Goal: Transaction & Acquisition: Purchase product/service

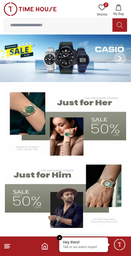
click at [81, 54] on img at bounding box center [65, 58] width 131 height 48
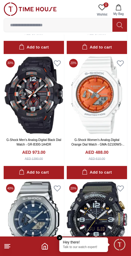
scroll to position [811, 0]
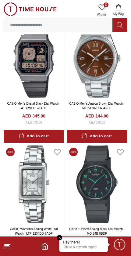
scroll to position [1866, 0]
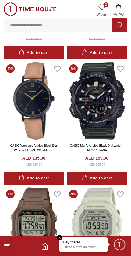
scroll to position [2894, 0]
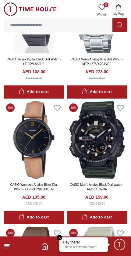
click at [85, 183] on link "CASIO Men's Analog Black Dial Watch - AEQ-110W-3A" at bounding box center [97, 187] width 54 height 8
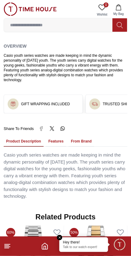
scroll to position [343, 0]
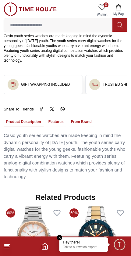
click at [52, 117] on button "Features" at bounding box center [56, 122] width 20 height 10
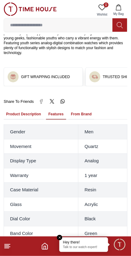
click at [24, 109] on button "Product Description" at bounding box center [24, 114] width 40 height 10
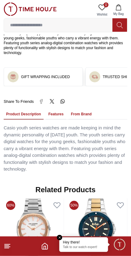
scroll to position [351, 0]
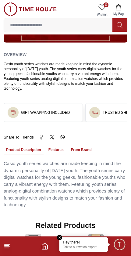
click at [80, 145] on button "From Brand" at bounding box center [82, 150] width 26 height 10
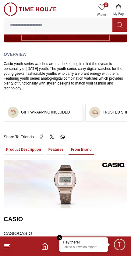
click at [27, 145] on button "Product Description" at bounding box center [24, 150] width 40 height 10
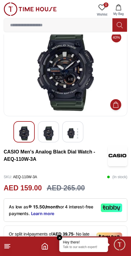
scroll to position [0, 0]
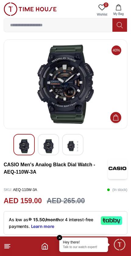
click at [51, 146] on img at bounding box center [48, 146] width 11 height 14
click at [69, 141] on img at bounding box center [72, 146] width 11 height 14
click at [71, 148] on img at bounding box center [72, 146] width 11 height 14
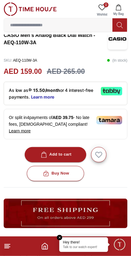
scroll to position [136, 0]
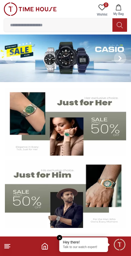
click at [85, 23] on input at bounding box center [58, 25] width 109 height 12
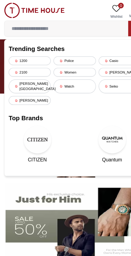
click at [71, 22] on input at bounding box center [58, 25] width 109 height 12
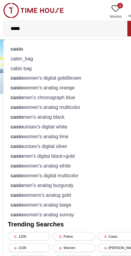
type input "*****"
click at [20, 41] on div "casio" at bounding box center [66, 42] width 116 height 9
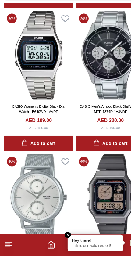
scroll to position [1024, 0]
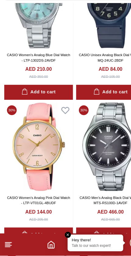
scroll to position [1569, 0]
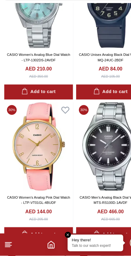
click at [7, 243] on icon at bounding box center [7, 246] width 7 height 7
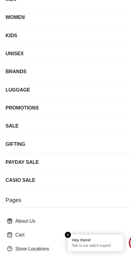
scroll to position [1569, 0]
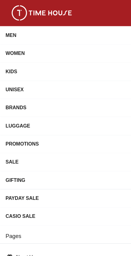
click at [18, 28] on div "MEN" at bounding box center [60, 31] width 110 height 11
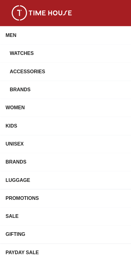
click at [33, 46] on div "Watches" at bounding box center [62, 46] width 107 height 11
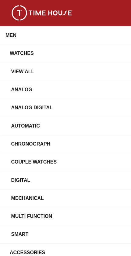
click at [27, 62] on div "View All" at bounding box center [68, 62] width 117 height 11
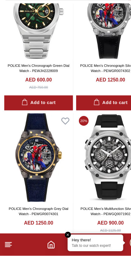
scroll to position [929, 0]
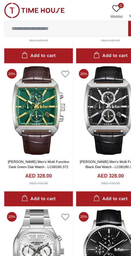
scroll to position [1501, 0]
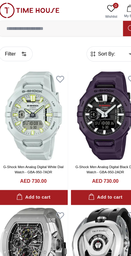
click at [12, 48] on button "Filter" at bounding box center [19, 47] width 30 height 13
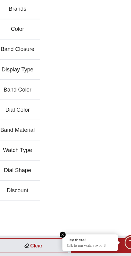
scroll to position [70, 0]
click at [69, 45] on div "Categories Brands Color Band Closure Display Type Band Color Dial Color Band Ma…" at bounding box center [65, 110] width 131 height 195
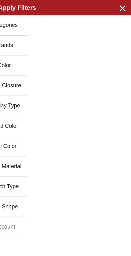
scroll to position [0, 0]
click at [121, 8] on icon "button" at bounding box center [123, 7] width 4 height 4
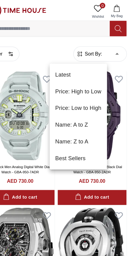
click at [80, 94] on li "Price: Low to High" at bounding box center [85, 95] width 50 height 15
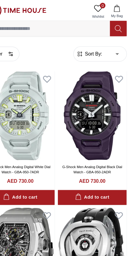
type input "*"
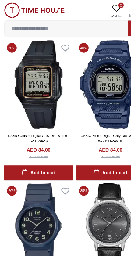
scroll to position [2279, 0]
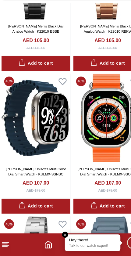
scroll to position [4852, 0]
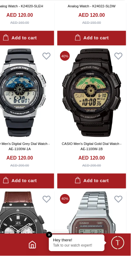
scroll to position [7759, 0]
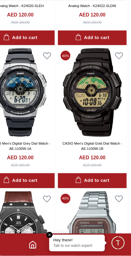
click at [101, 99] on img at bounding box center [97, 113] width 60 height 78
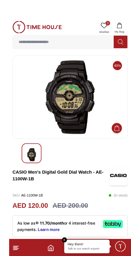
scroll to position [22, 0]
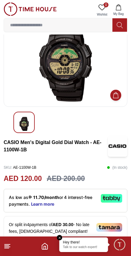
click at [60, 237] on em "Close tooltip" at bounding box center [59, 237] width 5 height 5
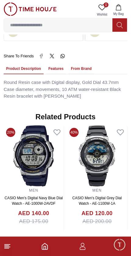
scroll to position [381, 0]
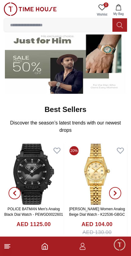
scroll to position [134, 0]
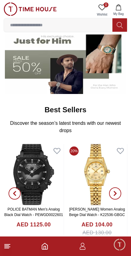
click at [76, 113] on h2 "Best Sellers" at bounding box center [66, 110] width 42 height 10
click at [79, 108] on h2 "Best Sellers" at bounding box center [66, 110] width 42 height 10
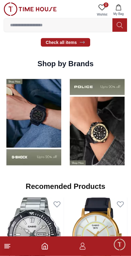
scroll to position [557, 0]
click at [45, 147] on img at bounding box center [34, 122] width 60 height 94
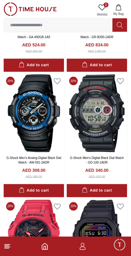
scroll to position [1517, 0]
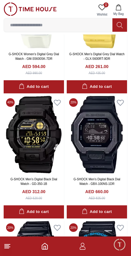
scroll to position [2371, 0]
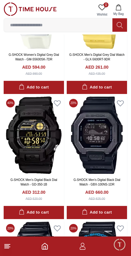
click at [53, 168] on img at bounding box center [34, 135] width 60 height 78
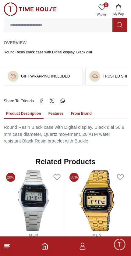
scroll to position [328, 0]
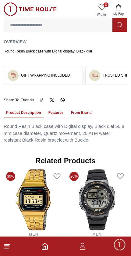
click at [53, 110] on button "Features" at bounding box center [56, 113] width 20 height 10
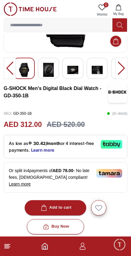
scroll to position [0, 0]
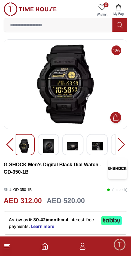
click at [39, 147] on div at bounding box center [48, 144] width 21 height 21
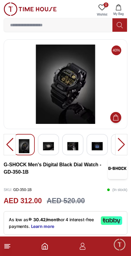
click at [68, 150] on img at bounding box center [72, 146] width 11 height 14
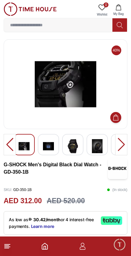
click at [82, 149] on div at bounding box center [72, 144] width 21 height 21
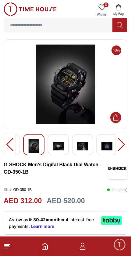
click at [87, 141] on img at bounding box center [82, 146] width 11 height 14
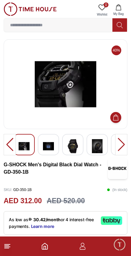
click at [75, 143] on img at bounding box center [72, 146] width 11 height 14
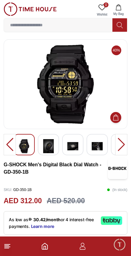
click at [102, 148] on img at bounding box center [97, 146] width 11 height 14
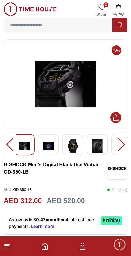
click at [99, 146] on img at bounding box center [97, 146] width 11 height 14
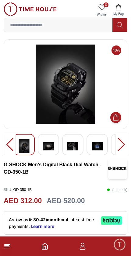
click at [101, 146] on img at bounding box center [97, 146] width 11 height 14
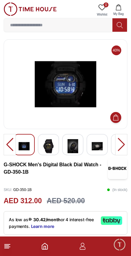
click at [93, 150] on img at bounding box center [97, 146] width 11 height 14
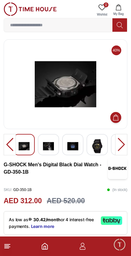
click at [96, 147] on img at bounding box center [97, 146] width 11 height 14
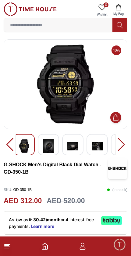
click at [78, 148] on img at bounding box center [72, 146] width 11 height 14
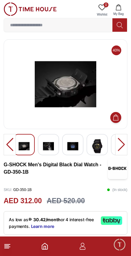
click at [70, 144] on img at bounding box center [72, 146] width 11 height 14
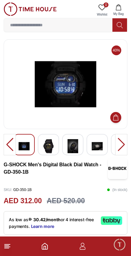
click at [51, 144] on img at bounding box center [48, 146] width 11 height 14
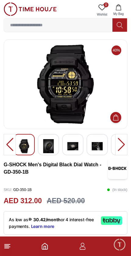
click at [45, 149] on img at bounding box center [48, 146] width 11 height 14
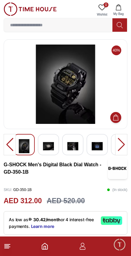
click at [33, 146] on div at bounding box center [23, 144] width 21 height 21
click at [28, 147] on img at bounding box center [24, 146] width 11 height 14
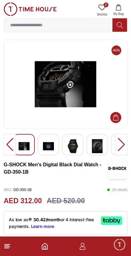
click at [51, 145] on img at bounding box center [48, 146] width 11 height 14
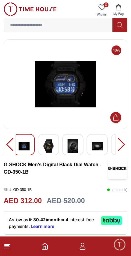
click at [29, 146] on img at bounding box center [24, 146] width 11 height 14
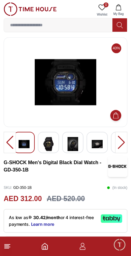
scroll to position [2, 0]
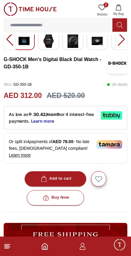
click at [71, 175] on div "Add to cart" at bounding box center [56, 178] width 32 height 7
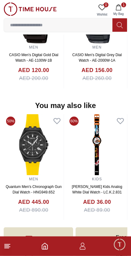
scroll to position [663, 0]
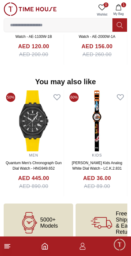
click at [5, 244] on line at bounding box center [7, 244] width 5 height 0
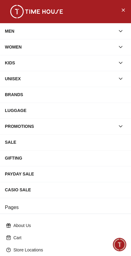
click at [38, 31] on div "MEN" at bounding box center [60, 31] width 110 height 11
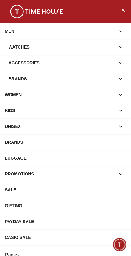
click at [39, 48] on div "Watches" at bounding box center [62, 46] width 107 height 11
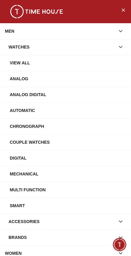
click at [34, 62] on div "View All" at bounding box center [68, 62] width 117 height 11
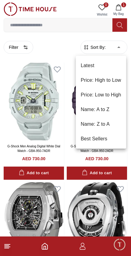
click at [110, 50] on div at bounding box center [65, 128] width 131 height 256
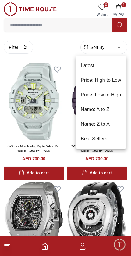
click at [113, 95] on li "Price: Low to High" at bounding box center [101, 95] width 50 height 15
type input "*"
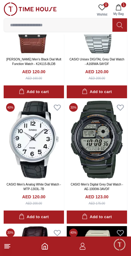
scroll to position [7982, 0]
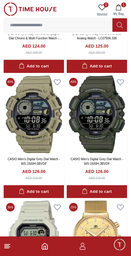
scroll to position [8633, 0]
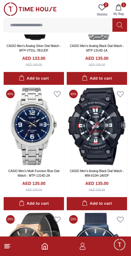
scroll to position [10252, 0]
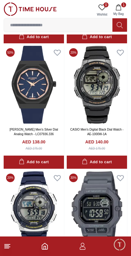
click at [110, 189] on img at bounding box center [97, 210] width 60 height 78
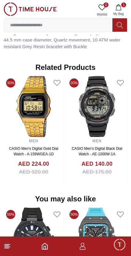
scroll to position [541, 0]
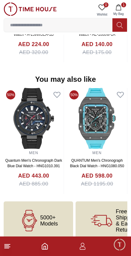
click at [121, 245] on span "Minimize live chat window" at bounding box center [120, 245] width 18 height 18
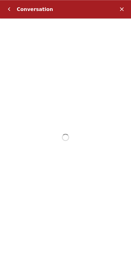
scroll to position [396, 0]
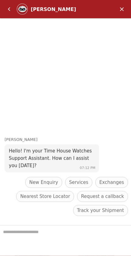
click at [122, 7] on em "Minimize" at bounding box center [122, 9] width 12 height 12
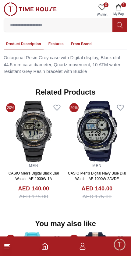
click at [84, 249] on icon "button" at bounding box center [83, 248] width 6 height 3
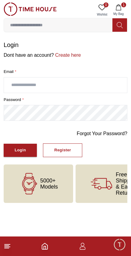
click at [44, 246] on icon "Home" at bounding box center [44, 246] width 7 height 7
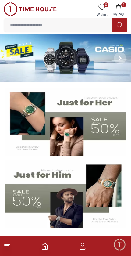
click at [6, 246] on icon at bounding box center [7, 246] width 7 height 7
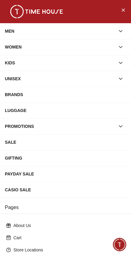
click at [124, 34] on icon "button" at bounding box center [121, 31] width 6 height 6
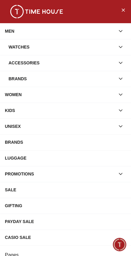
click at [70, 50] on div "Watches" at bounding box center [62, 46] width 107 height 11
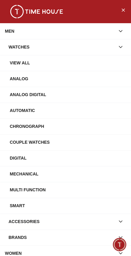
click at [27, 65] on div "View All" at bounding box center [68, 62] width 117 height 11
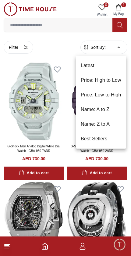
click at [108, 95] on li "Price: Low to High" at bounding box center [101, 95] width 50 height 15
type input "*"
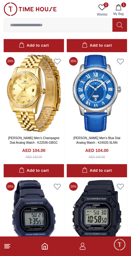
scroll to position [4391, 0]
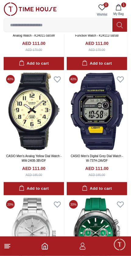
scroll to position [5593, 0]
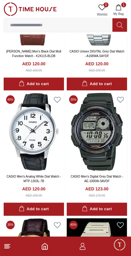
scroll to position [7991, 0]
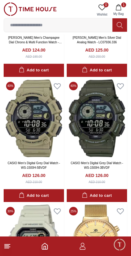
scroll to position [8632, 0]
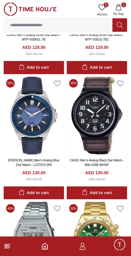
scroll to position [9885, 0]
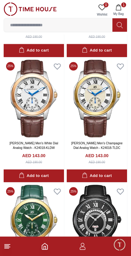
scroll to position [11907, 0]
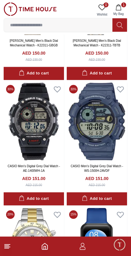
scroll to position [13392, 0]
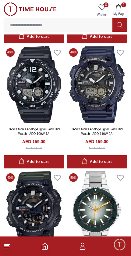
scroll to position [14808, 0]
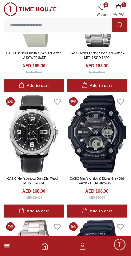
scroll to position [16014, 0]
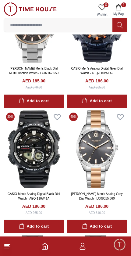
scroll to position [18253, 0]
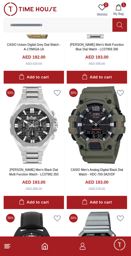
scroll to position [19154, 0]
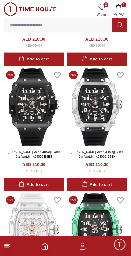
scroll to position [21050, 0]
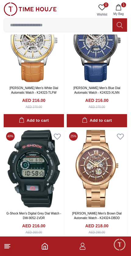
scroll to position [21991, 0]
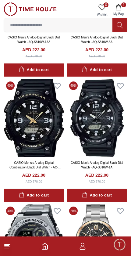
scroll to position [23043, 0]
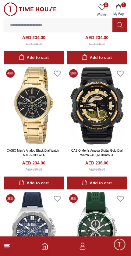
scroll to position [24810, 0]
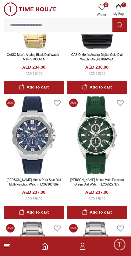
scroll to position [24806, 0]
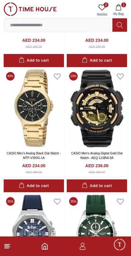
click at [107, 95] on img at bounding box center [97, 109] width 60 height 78
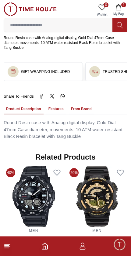
scroll to position [342, 0]
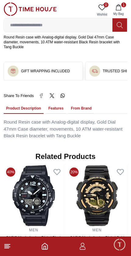
click at [56, 103] on button "Features" at bounding box center [56, 108] width 20 height 10
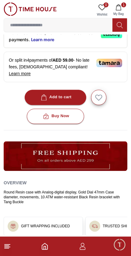
scroll to position [186, 0]
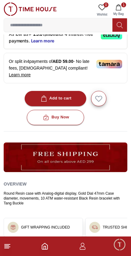
click at [11, 246] on icon at bounding box center [7, 246] width 7 height 7
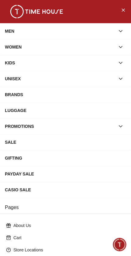
click at [94, 35] on div "MEN" at bounding box center [60, 31] width 110 height 11
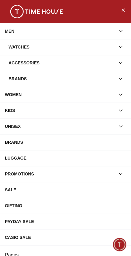
click at [87, 29] on div "MEN" at bounding box center [60, 31] width 110 height 11
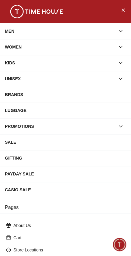
click at [81, 33] on div "MEN" at bounding box center [60, 31] width 110 height 11
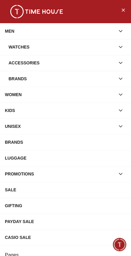
click at [59, 49] on div "Watches" at bounding box center [62, 46] width 107 height 11
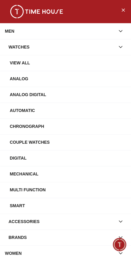
click at [28, 63] on div "View All" at bounding box center [68, 62] width 117 height 11
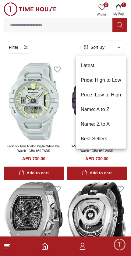
click at [113, 114] on li "Name: A to Z" at bounding box center [101, 109] width 50 height 15
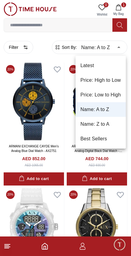
click at [107, 92] on li "Price: Low to High" at bounding box center [101, 95] width 50 height 15
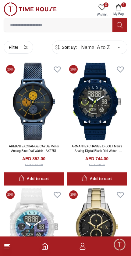
type input "*"
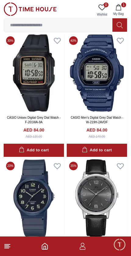
scroll to position [2283, 0]
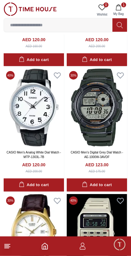
scroll to position [8014, 0]
click at [115, 151] on link "CASIO Men's Digital Grey Dial Watch - AE-1000W-3AVDF" at bounding box center [97, 155] width 52 height 8
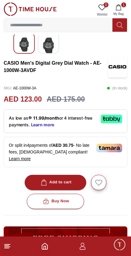
scroll to position [102, 0]
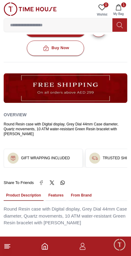
click at [60, 190] on button "Features" at bounding box center [56, 195] width 20 height 10
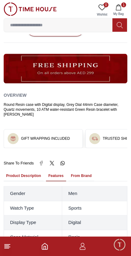
click at [25, 171] on button "Product Description" at bounding box center [24, 176] width 40 height 10
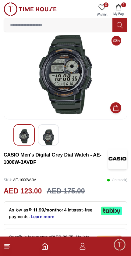
scroll to position [0, 0]
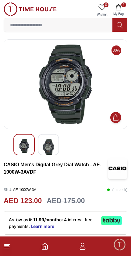
click at [48, 145] on img at bounding box center [48, 147] width 11 height 16
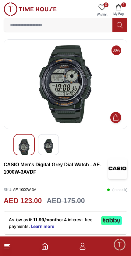
click at [52, 145] on img at bounding box center [48, 146] width 11 height 14
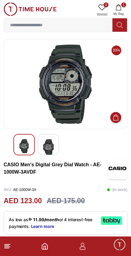
click at [51, 145] on img at bounding box center [48, 147] width 11 height 16
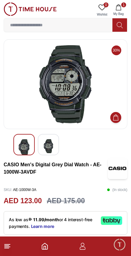
click at [53, 144] on img at bounding box center [48, 146] width 11 height 14
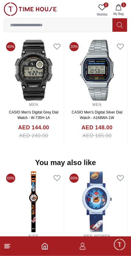
scroll to position [459, 0]
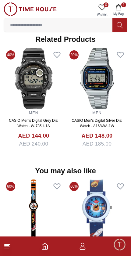
click at [54, 119] on link "CASIO Men's Digital Grey Dial Watch - W-735H-1A" at bounding box center [33, 123] width 49 height 10
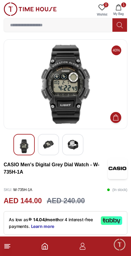
click at [122, 11] on button "1 My Bag" at bounding box center [119, 10] width 18 height 16
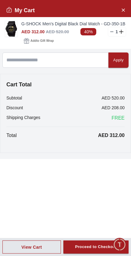
click at [13, 26] on img at bounding box center [11, 29] width 12 height 16
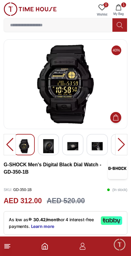
click at [124, 146] on div at bounding box center [121, 144] width 12 height 21
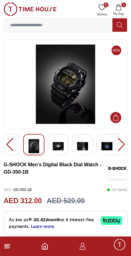
click at [121, 146] on div at bounding box center [121, 144] width 12 height 21
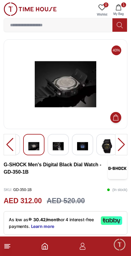
click at [119, 147] on div at bounding box center [121, 144] width 12 height 21
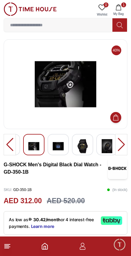
click at [124, 144] on div at bounding box center [121, 144] width 12 height 21
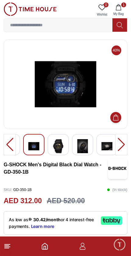
click at [126, 145] on div at bounding box center [121, 144] width 12 height 21
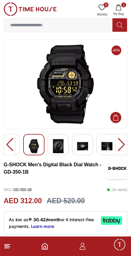
click at [67, 75] on img at bounding box center [66, 84] width 114 height 79
click at [88, 93] on img at bounding box center [66, 84] width 114 height 79
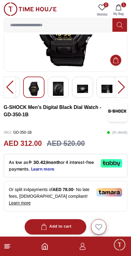
scroll to position [59, 0]
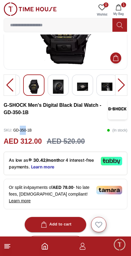
click at [26, 134] on p "SKU : GD-350-1B" at bounding box center [18, 130] width 28 height 9
click at [29, 131] on p "SKU : GD-350-1B" at bounding box center [18, 130] width 28 height 9
click at [34, 130] on div "SKU : GD-350-1B ( In stock )" at bounding box center [66, 130] width 124 height 9
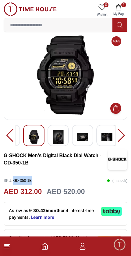
scroll to position [0, 0]
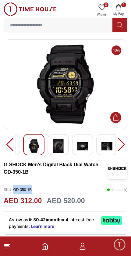
click at [48, 247] on icon "Home" at bounding box center [44, 246] width 5 height 6
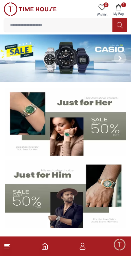
click at [81, 56] on img at bounding box center [65, 58] width 131 height 48
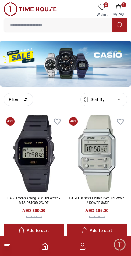
click at [20, 97] on button "Filter" at bounding box center [19, 99] width 30 height 13
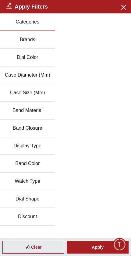
click at [32, 40] on button "Brands" at bounding box center [27, 40] width 55 height 18
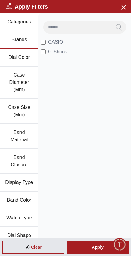
click at [102, 244] on div "Apply" at bounding box center [98, 247] width 62 height 13
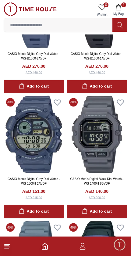
scroll to position [2306, 0]
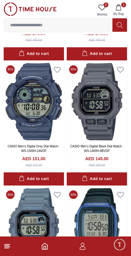
click at [12, 243] on footer "1" at bounding box center [65, 246] width 131 height 20
click at [112, 145] on link "CASIO Men's Digital Black Dial Watch - WS-1400H-8BVDF" at bounding box center [96, 149] width 53 height 8
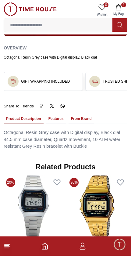
scroll to position [322, 0]
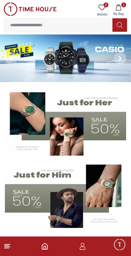
click at [62, 57] on img at bounding box center [65, 58] width 131 height 48
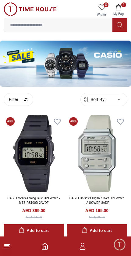
click at [21, 98] on button "Filter" at bounding box center [19, 99] width 30 height 13
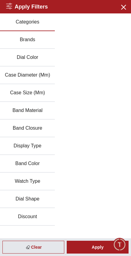
click at [43, 97] on button "Case Size (Mm)" at bounding box center [27, 93] width 55 height 18
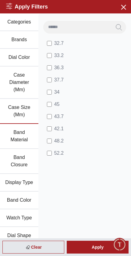
click at [52, 101] on label "45" at bounding box center [53, 104] width 13 height 7
click at [54, 105] on span "45" at bounding box center [56, 104] width 5 height 7
click at [128, 64] on li "36.3" at bounding box center [85, 68] width 85 height 12
click at [92, 247] on div "Apply" at bounding box center [98, 247] width 62 height 13
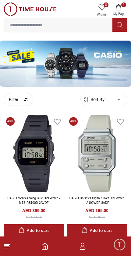
click at [22, 97] on button "Filter" at bounding box center [19, 99] width 30 height 13
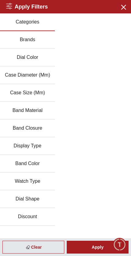
click at [46, 74] on button "Case Diameter (Mm)" at bounding box center [27, 76] width 55 height 18
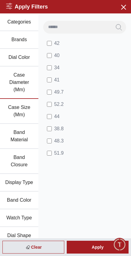
click at [31, 107] on button "Case Size (Mm)" at bounding box center [19, 111] width 38 height 25
click at [34, 82] on button "Case Diameter (Mm)" at bounding box center [19, 83] width 38 height 32
click at [20, 82] on button "Case Diameter (Mm)" at bounding box center [19, 83] width 38 height 32
click at [21, 108] on button "Case Size (Mm)" at bounding box center [19, 111] width 38 height 25
click at [22, 79] on button "Case Diameter (Mm)" at bounding box center [19, 83] width 38 height 32
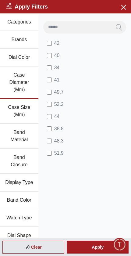
click at [55, 152] on span "51.9" at bounding box center [58, 153] width 9 height 7
click at [54, 142] on span "48.3" at bounding box center [58, 140] width 9 height 7
click at [52, 103] on label "52.2" at bounding box center [55, 104] width 17 height 7
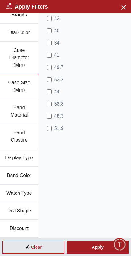
scroll to position [25, 0]
click at [25, 84] on button "Case Size (Mm)" at bounding box center [19, 86] width 38 height 25
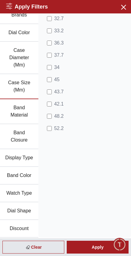
click at [31, 62] on button "Case Diameter (Mm)" at bounding box center [19, 58] width 38 height 32
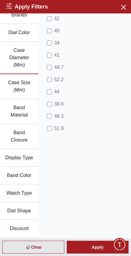
click at [23, 85] on button "Case Size (Mm)" at bounding box center [19, 86] width 38 height 25
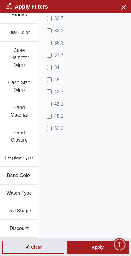
click at [53, 125] on label "52.2" at bounding box center [55, 128] width 17 height 7
click at [53, 115] on label "48.2" at bounding box center [55, 116] width 17 height 7
click at [52, 89] on label "43.7" at bounding box center [55, 91] width 17 height 7
click at [55, 79] on span "45" at bounding box center [56, 79] width 5 height 7
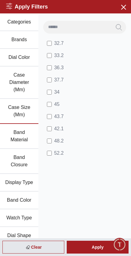
click at [27, 38] on button "Brands" at bounding box center [19, 40] width 38 height 18
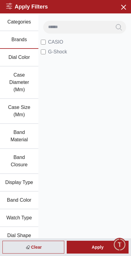
click at [48, 42] on span "CASIO" at bounding box center [55, 41] width 15 height 7
click at [102, 247] on div "Apply" at bounding box center [98, 247] width 62 height 13
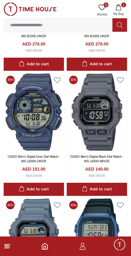
scroll to position [2302, 0]
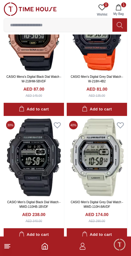
scroll to position [2882, 0]
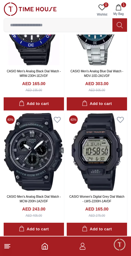
scroll to position [5389, 0]
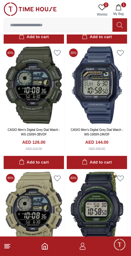
scroll to position [7207, 0]
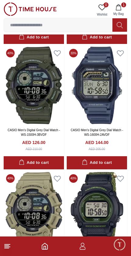
click at [24, 110] on img at bounding box center [34, 85] width 60 height 78
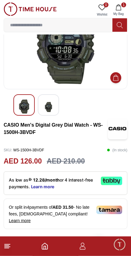
scroll to position [41, 0]
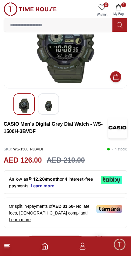
click at [24, 135] on h3 "CASIO Men's Digital Grey Dial Watch - WS-1500H-3BVDF" at bounding box center [56, 128] width 104 height 15
copy h3 "1500H-3BVDF"
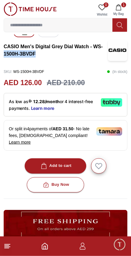
scroll to position [119, 0]
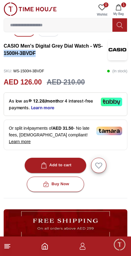
click at [74, 158] on button "Add to cart" at bounding box center [56, 165] width 62 height 15
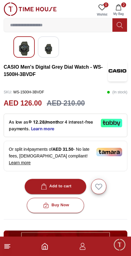
scroll to position [0, 0]
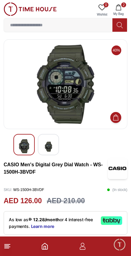
click at [47, 149] on img at bounding box center [48, 146] width 11 height 15
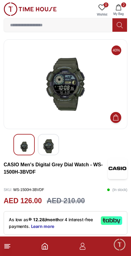
click at [68, 92] on img at bounding box center [66, 84] width 114 height 79
click at [9, 246] on line at bounding box center [7, 246] width 4 height 0
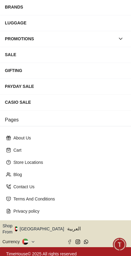
scroll to position [87, 0]
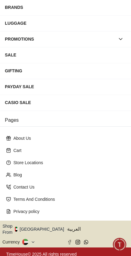
click at [67, 227] on icon "button" at bounding box center [68, 229] width 2 height 5
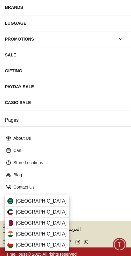
click at [14, 221] on div "Qatar" at bounding box center [37, 223] width 64 height 11
